Goal: Transaction & Acquisition: Purchase product/service

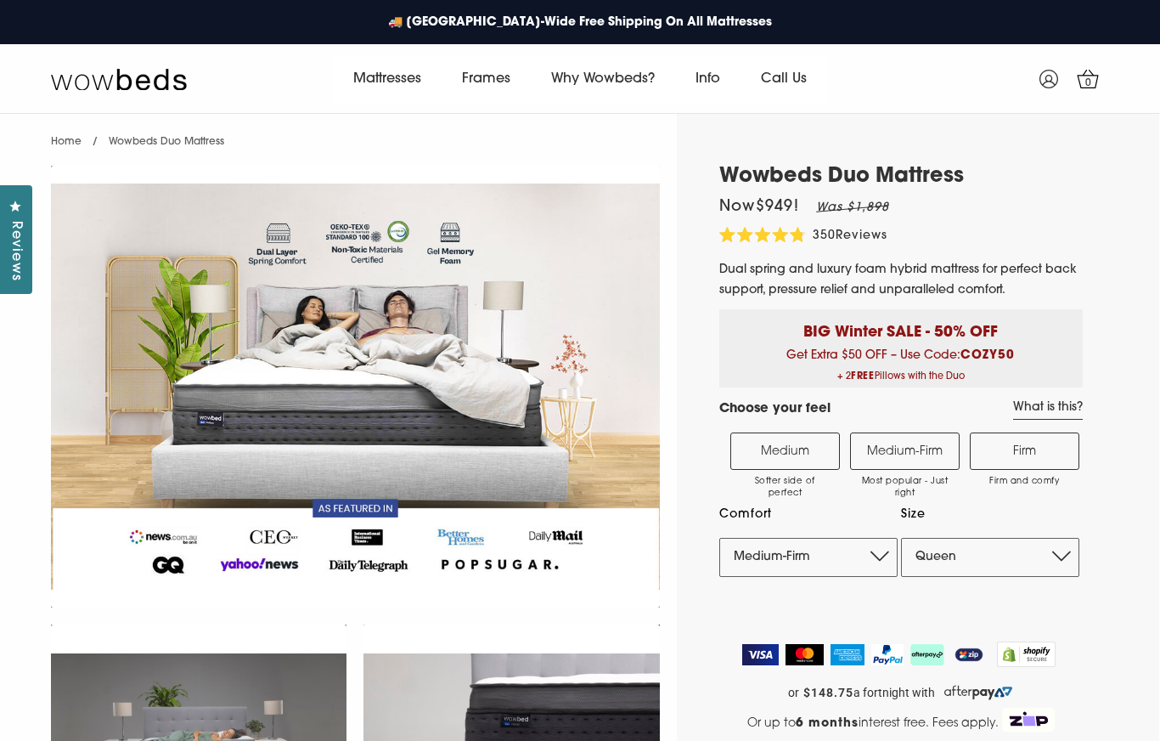
select select "Medium-Firm"
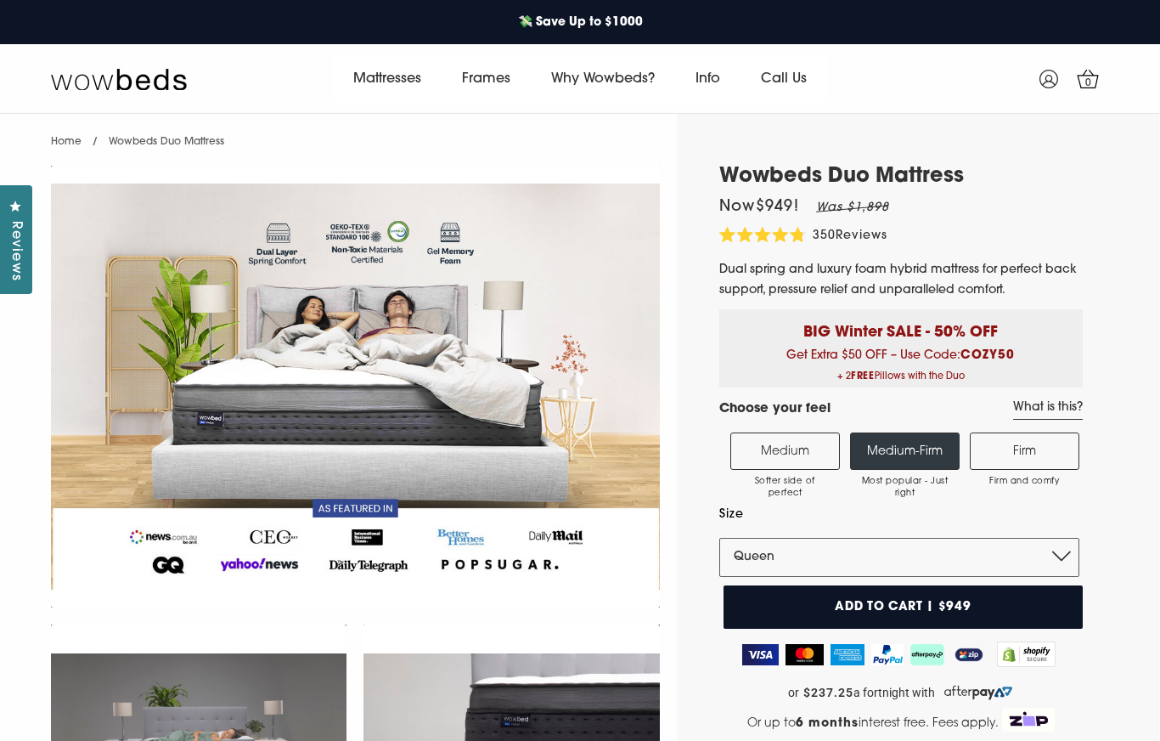
click at [1061, 450] on label "Firm Firm and comfy" at bounding box center [1025, 450] width 110 height 37
click at [0, 0] on input "Firm Firm and comfy" at bounding box center [0, 0] width 0 height 0
click at [903, 470] on label "Medium-Firm Most popular - Just right" at bounding box center [905, 450] width 110 height 37
click at [0, 0] on input "Medium-Firm Most popular - Just right" at bounding box center [0, 0] width 0 height 0
click at [894, 562] on select "Single King Single Double Queen King" at bounding box center [899, 557] width 360 height 39
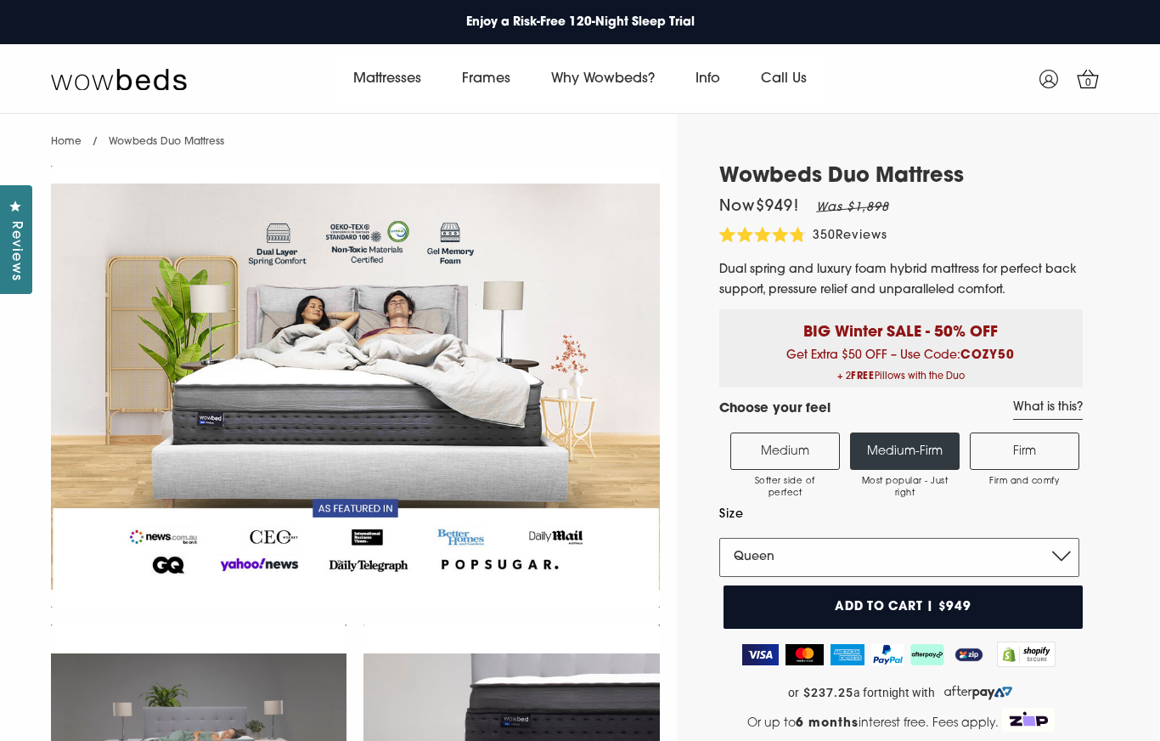
select select "King"
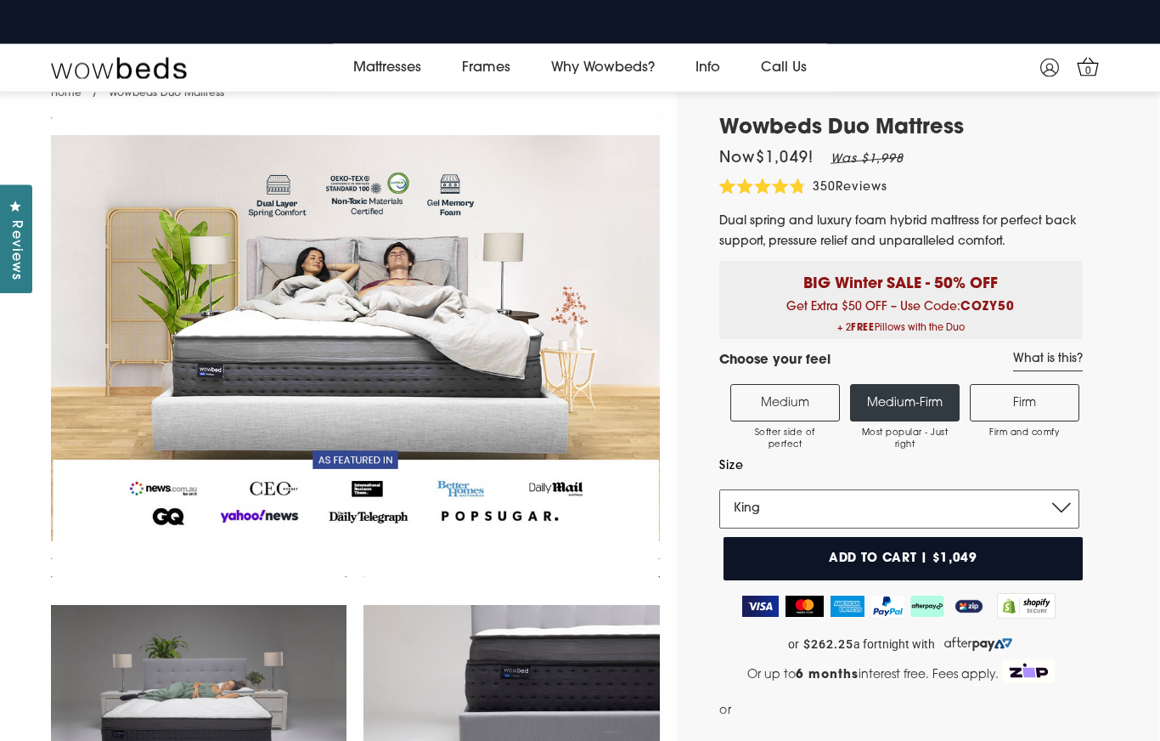
scroll to position [28, 0]
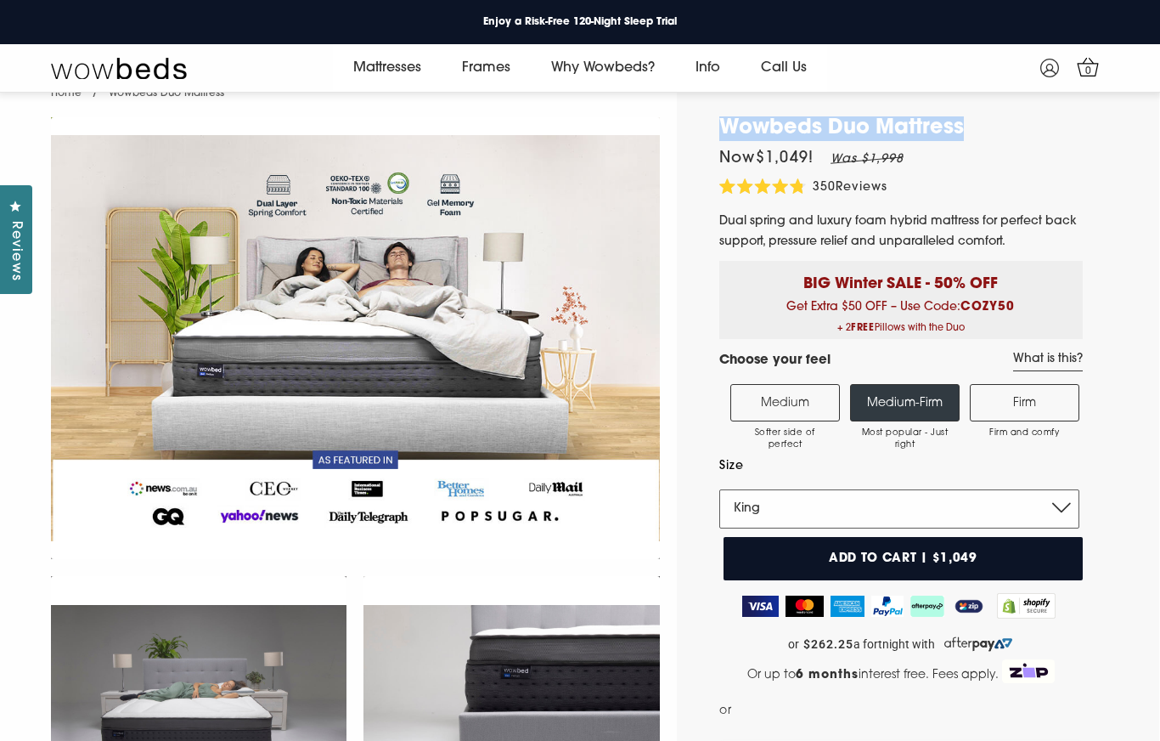
copy h1 "Wowbeds Duo Mattress"
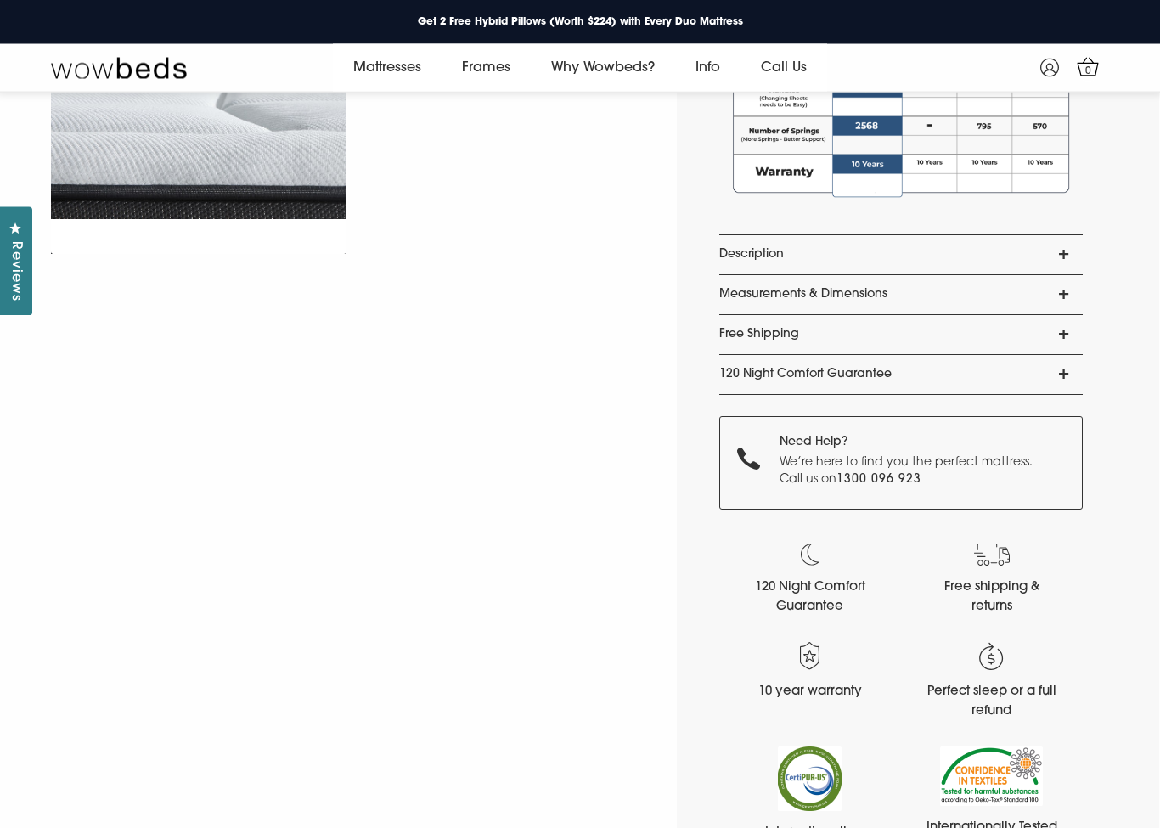
scroll to position [1339, 0]
click at [1064, 253] on link "Description" at bounding box center [901, 254] width 364 height 39
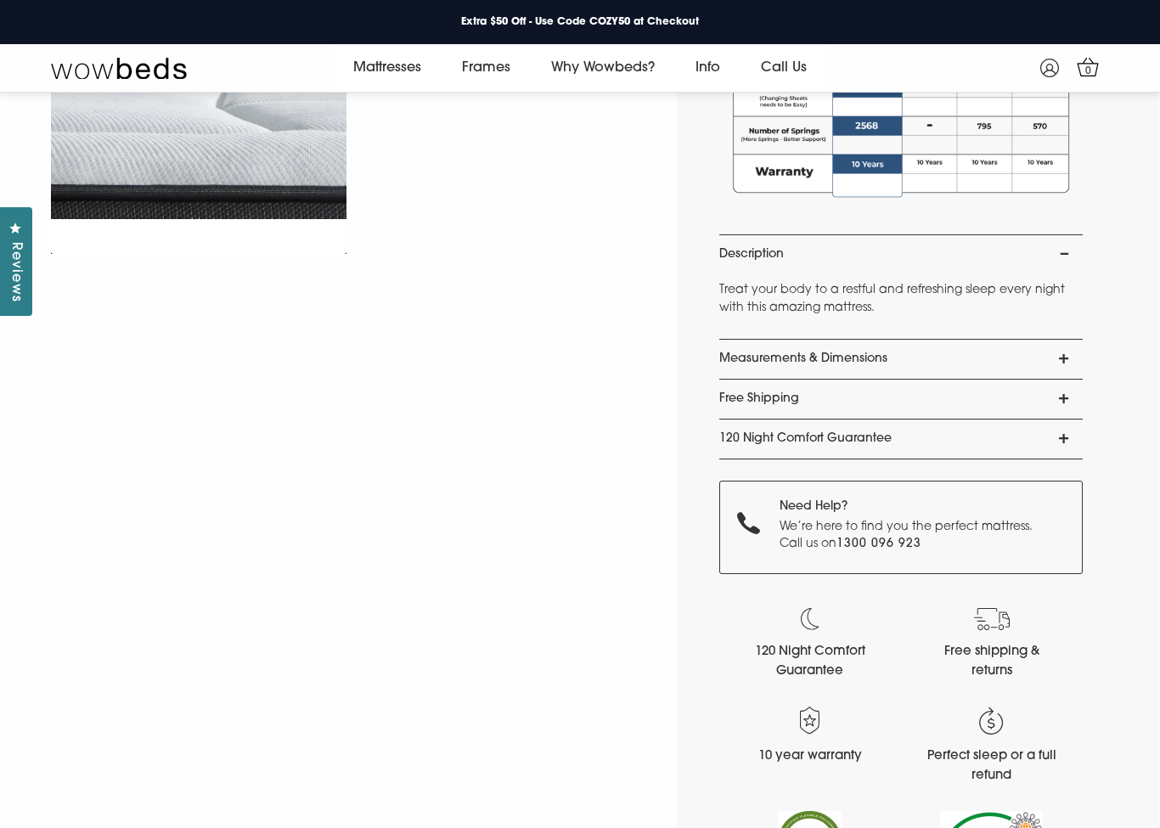
click at [1052, 353] on link "Measurements & Dimensions" at bounding box center [901, 359] width 364 height 39
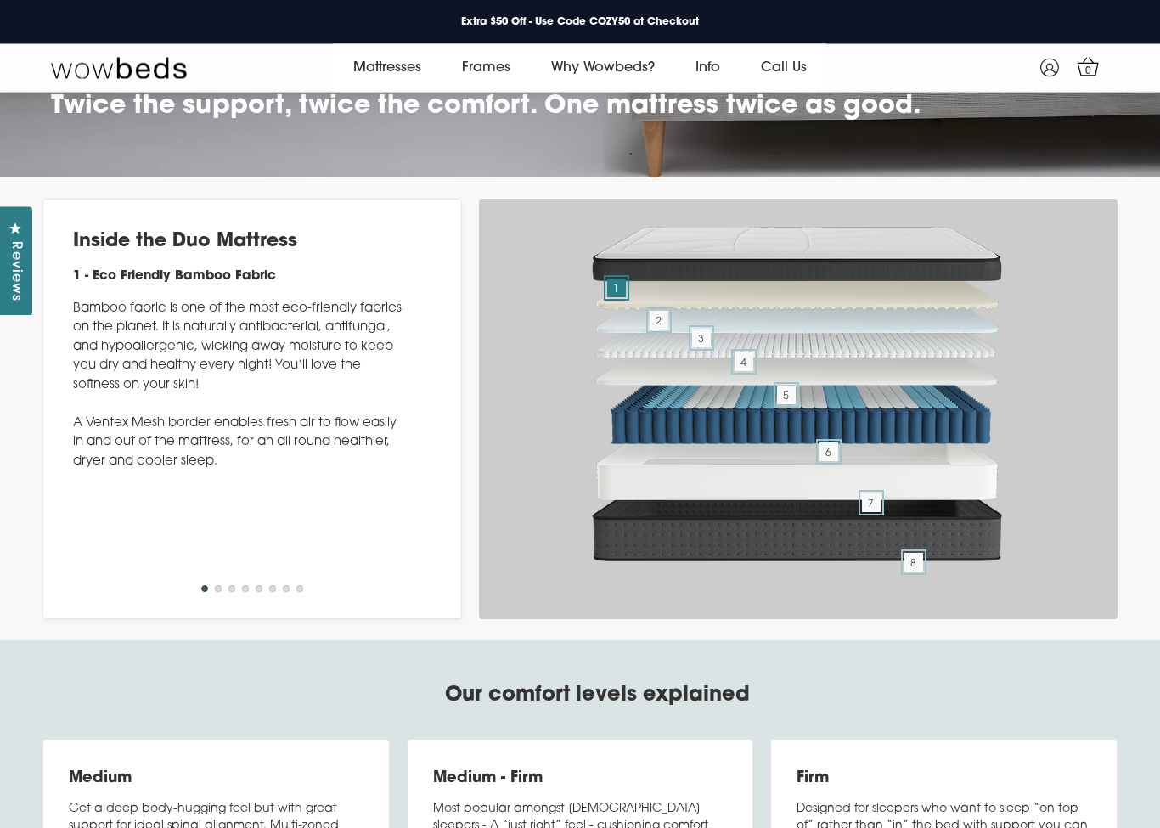
scroll to position [6060, 0]
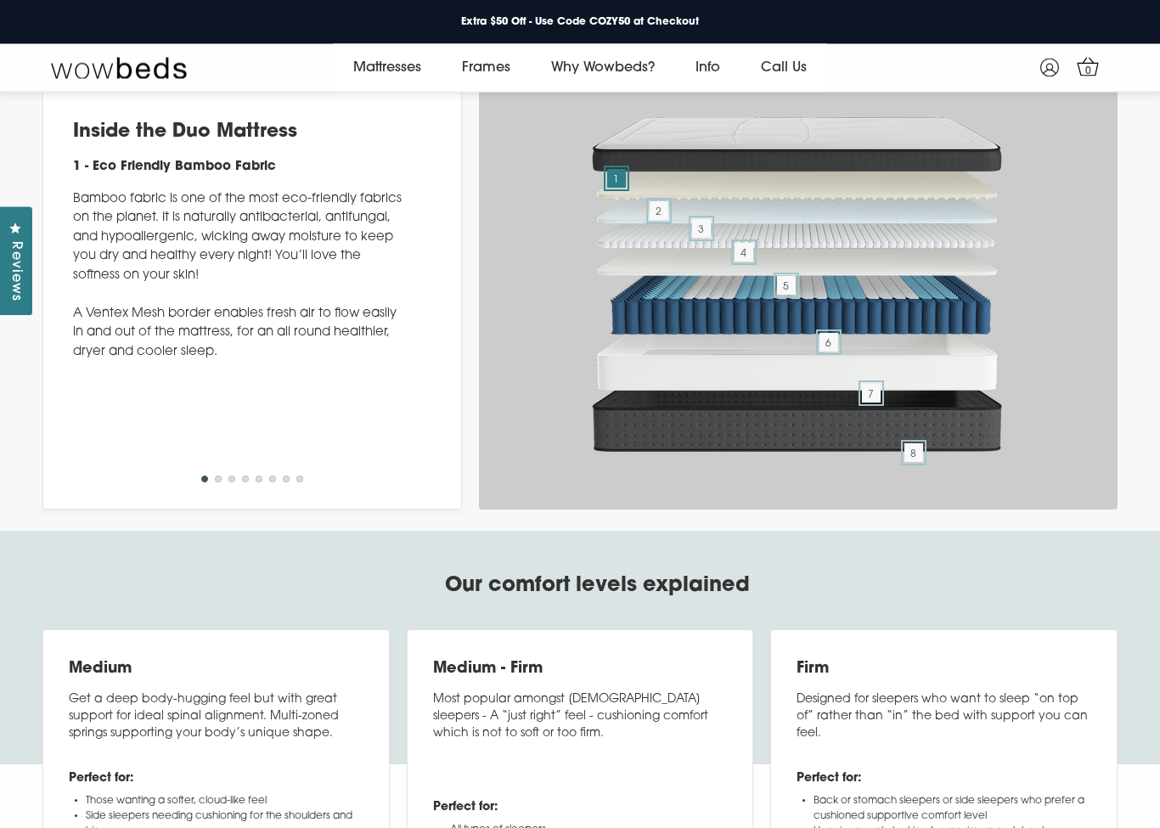
click at [208, 493] on li "1" at bounding box center [204, 483] width 7 height 19
click at [221, 492] on li "2" at bounding box center [218, 482] width 7 height 19
click at [229, 482] on button "3" at bounding box center [232, 479] width 7 height 7
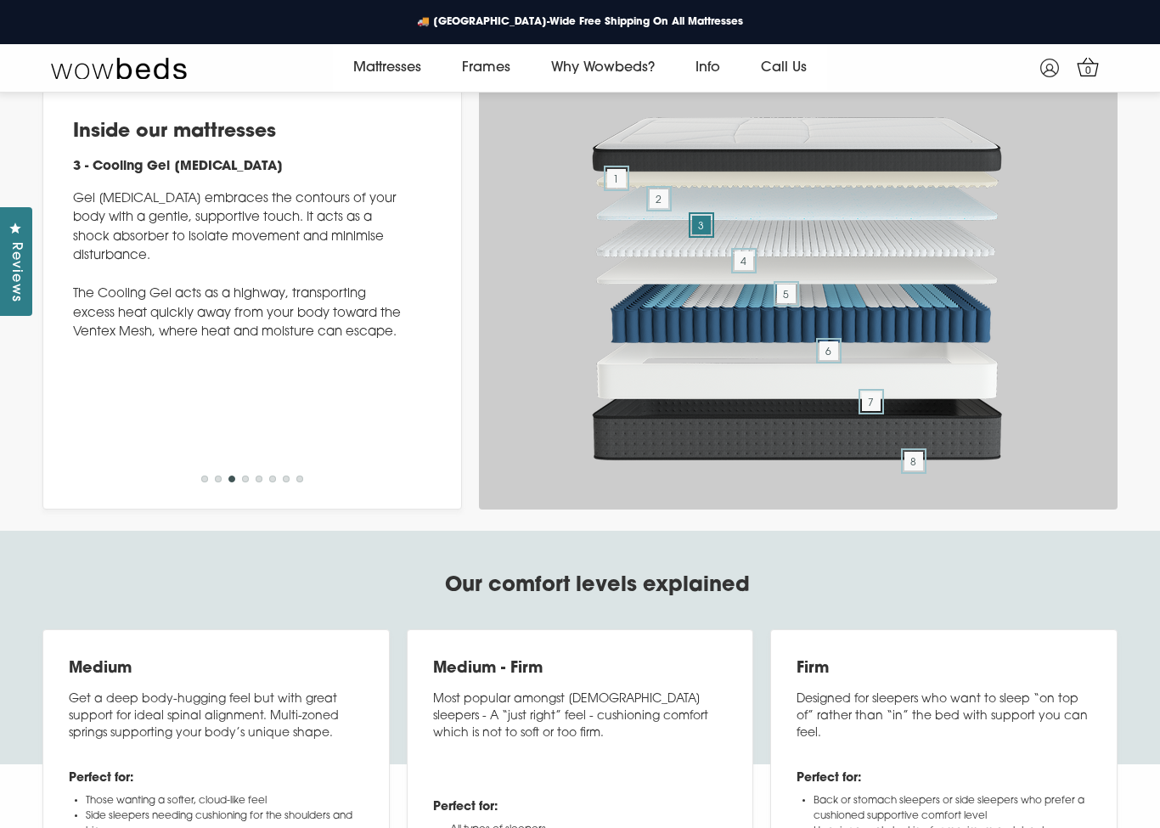
click at [736, 270] on span "4" at bounding box center [744, 260] width 19 height 19
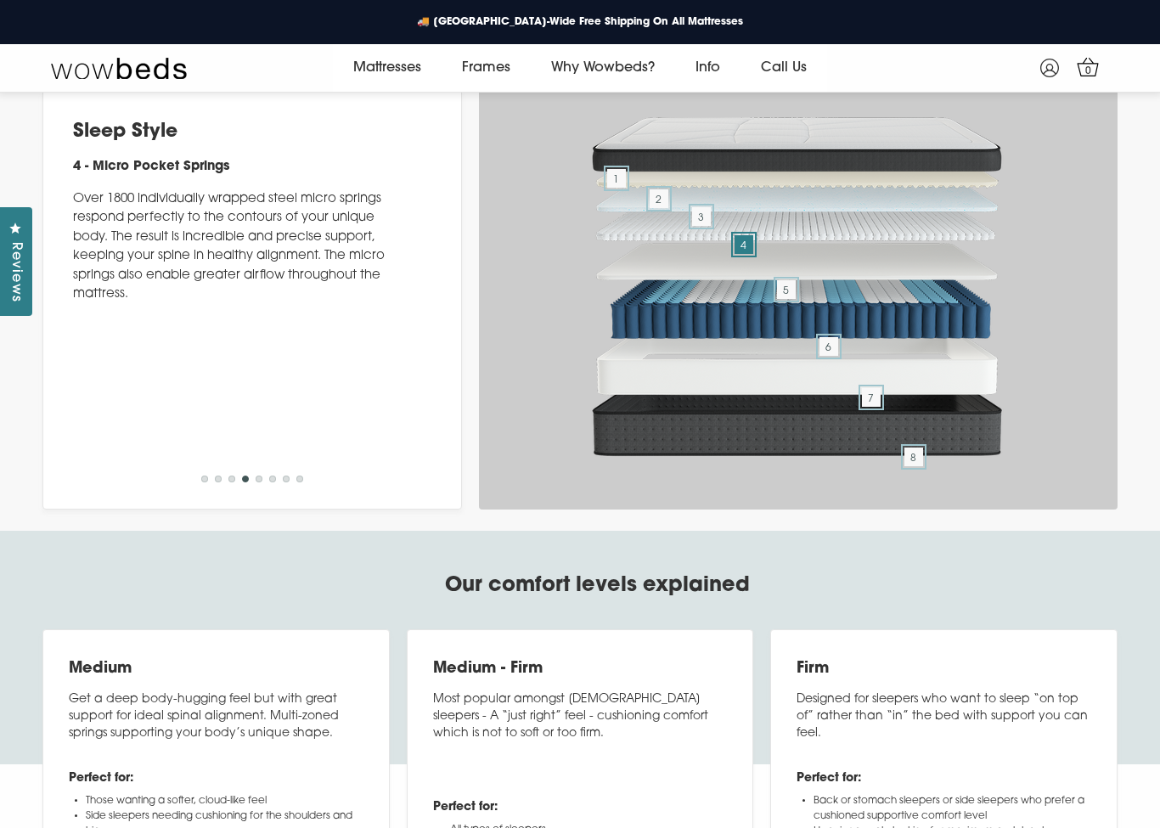
click at [787, 299] on span "5" at bounding box center [786, 289] width 19 height 19
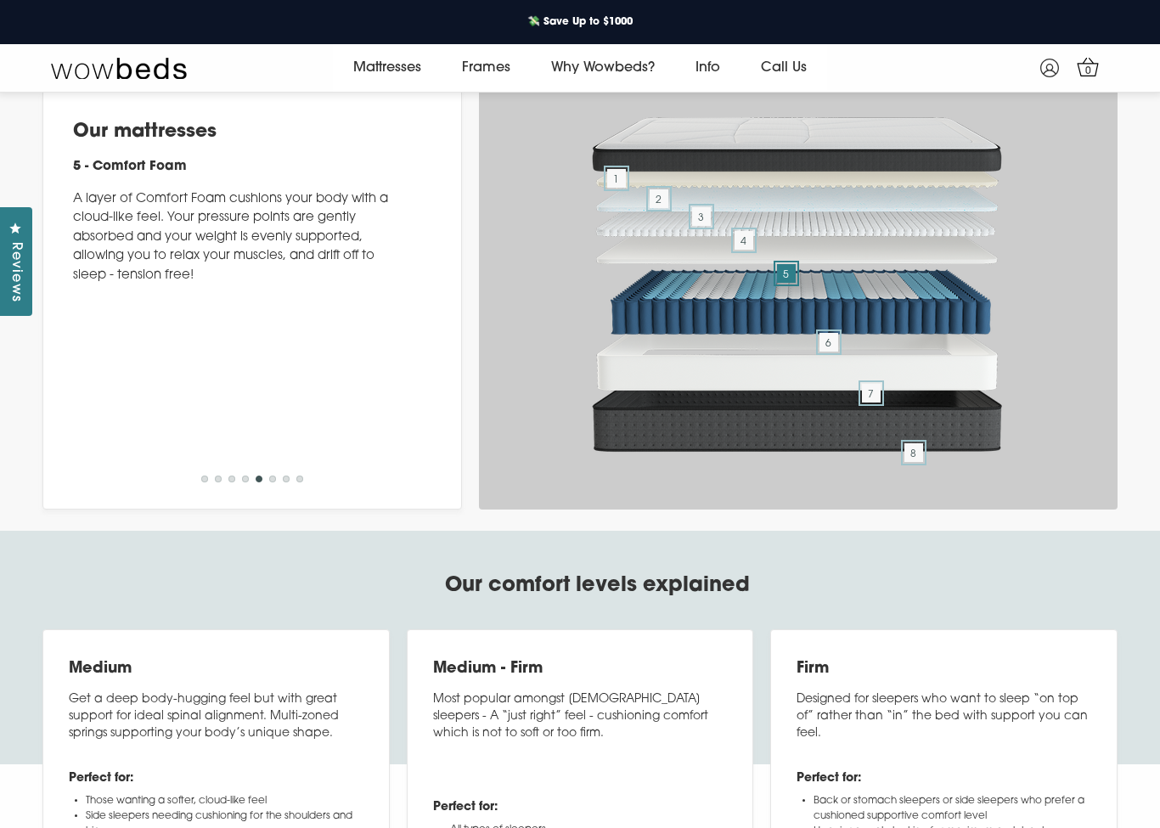
click at [830, 352] on span "6" at bounding box center [829, 342] width 19 height 19
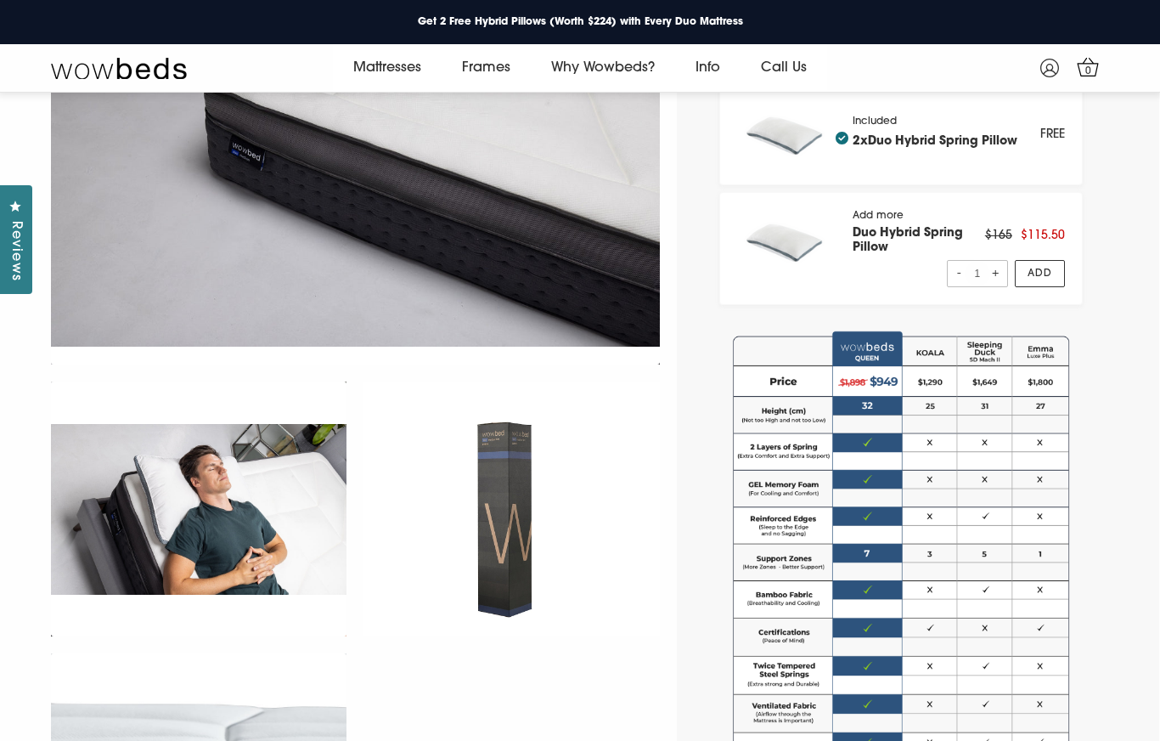
scroll to position [605, 0]
